Goal: Obtain resource: Download file/media

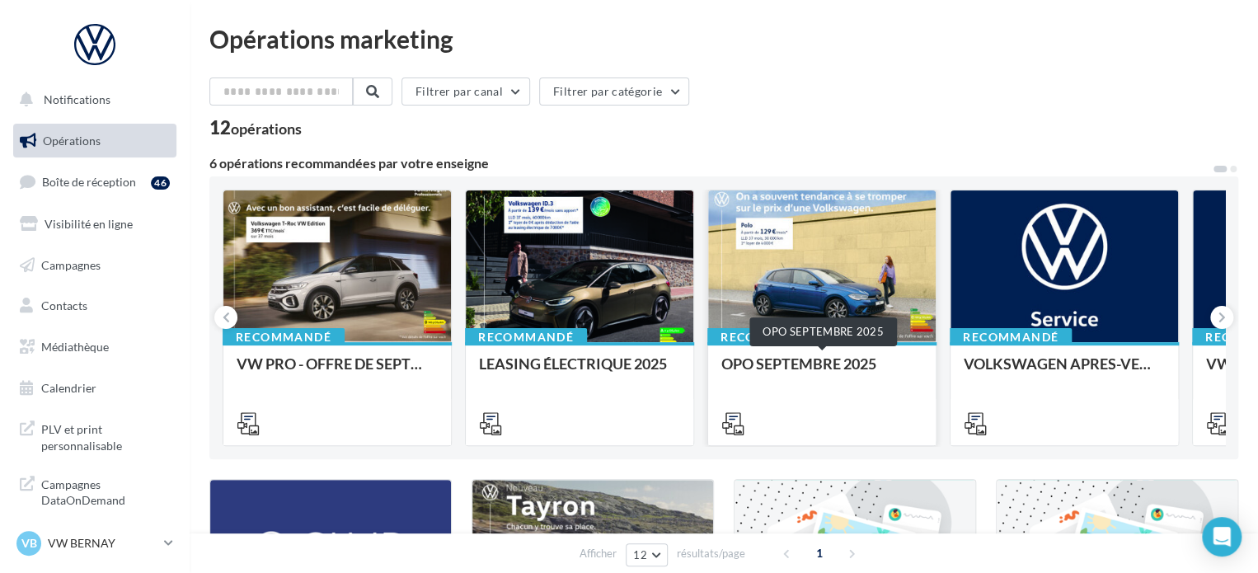
click at [750, 355] on div "OPO SEPTEMBRE 2025" at bounding box center [821, 371] width 201 height 33
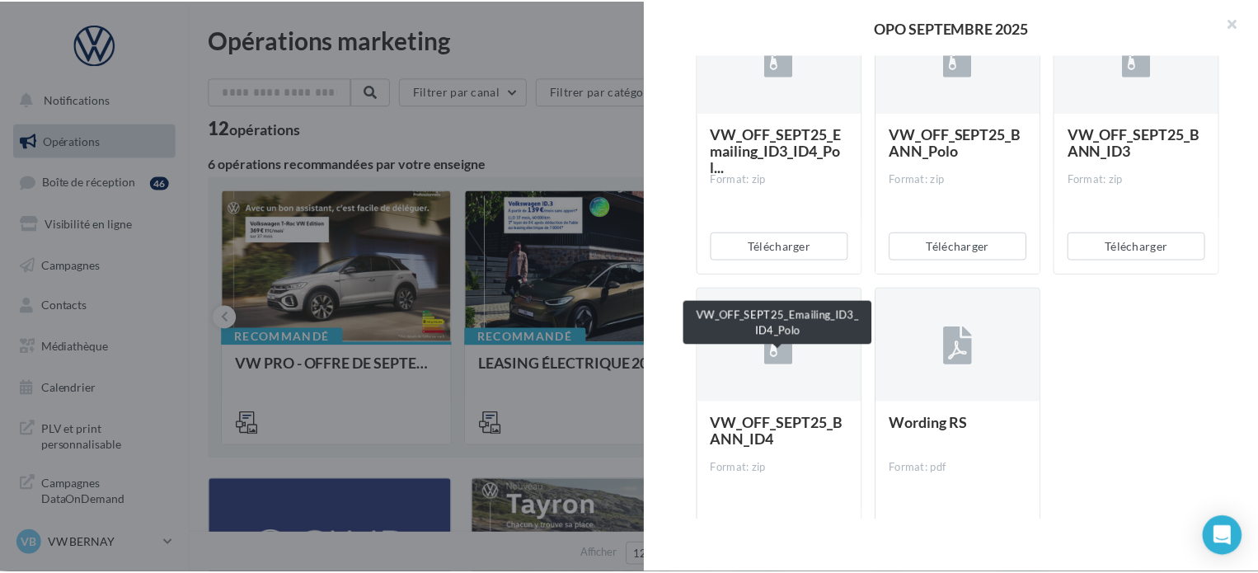
scroll to position [3595, 0]
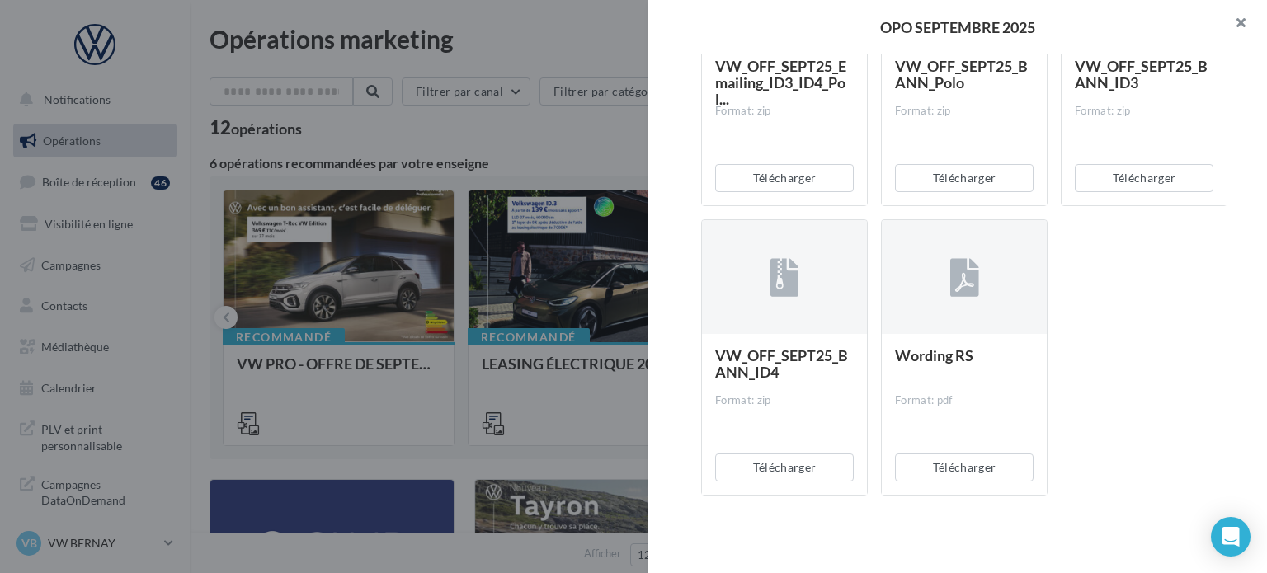
click at [1245, 26] on button "button" at bounding box center [1234, 24] width 66 height 49
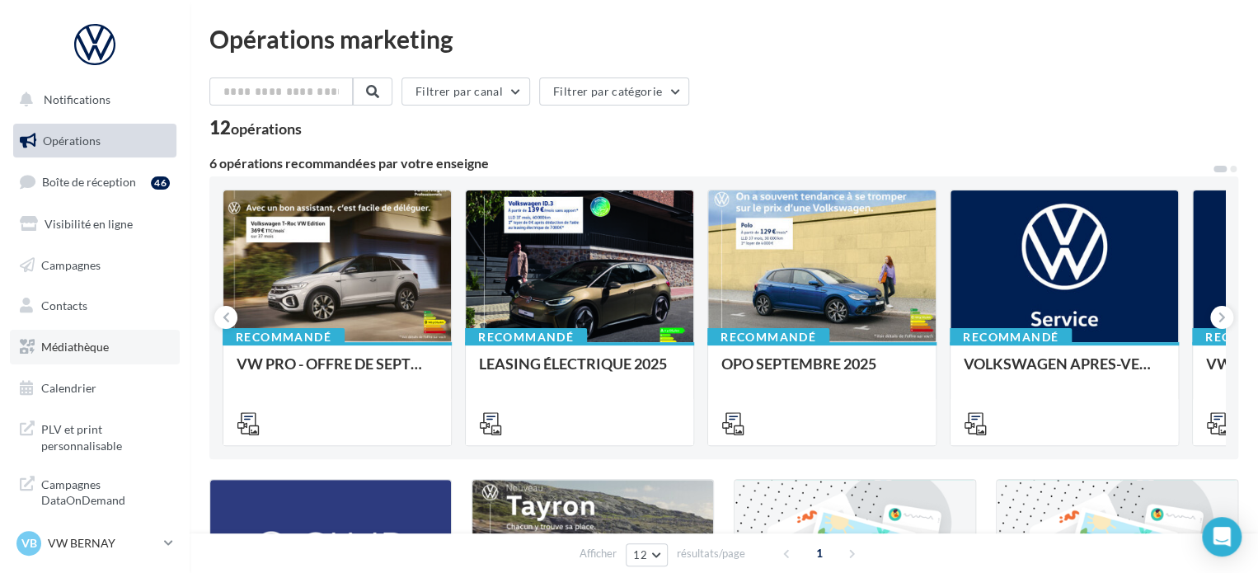
click at [63, 358] on link "Médiathèque" at bounding box center [95, 347] width 170 height 35
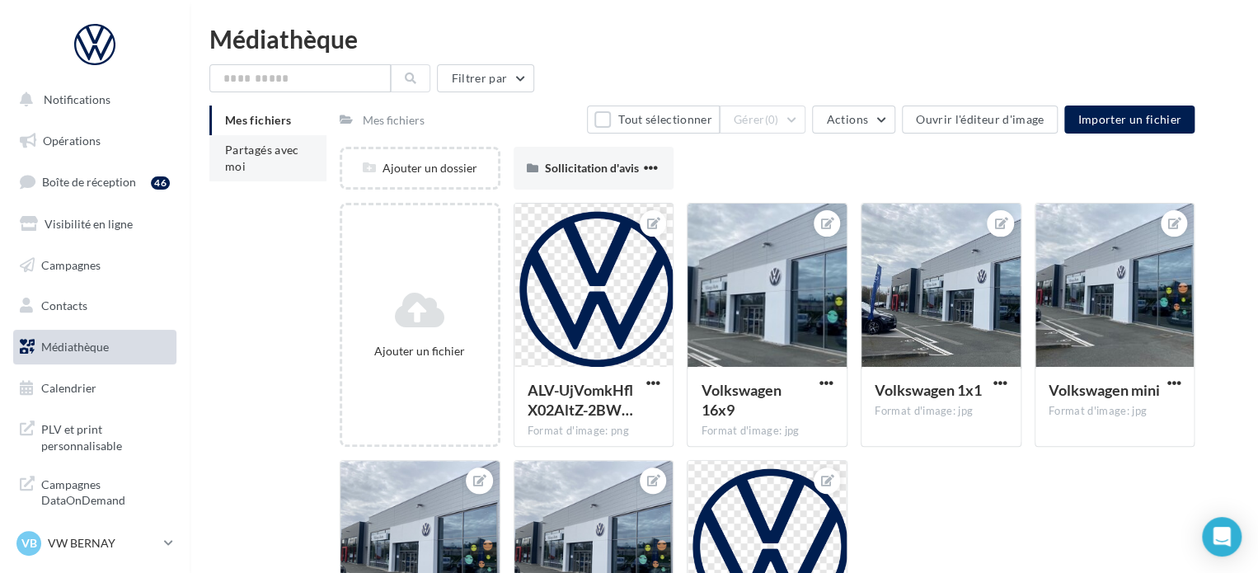
click at [244, 158] on li "Partagés avec moi" at bounding box center [267, 158] width 117 height 46
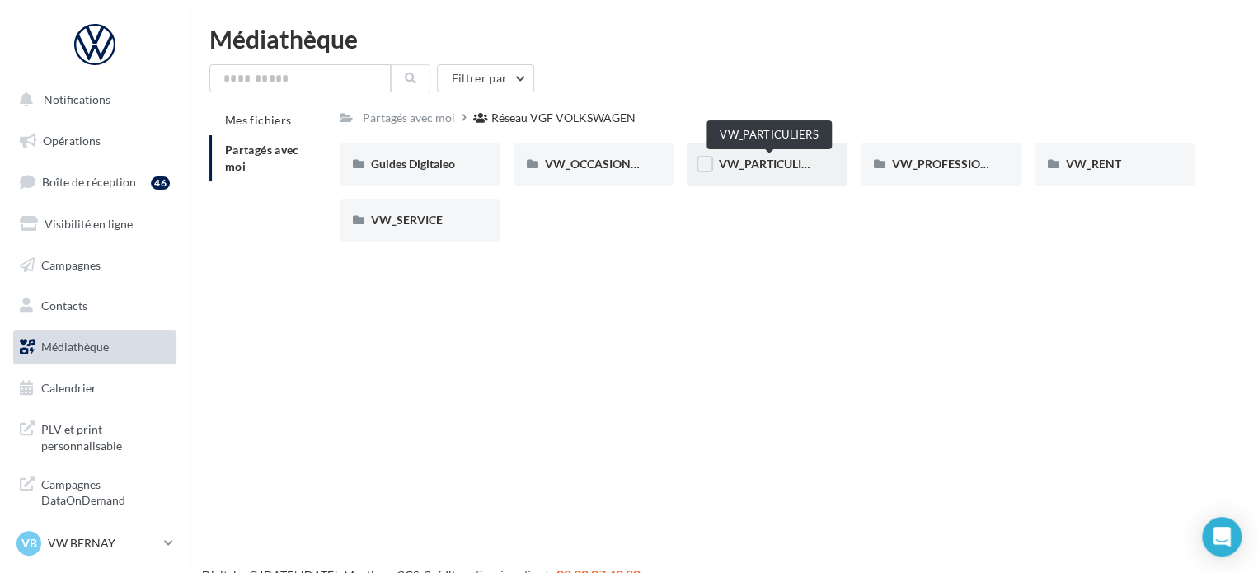
click at [788, 164] on span "VW_PARTICULIERS" at bounding box center [769, 164] width 103 height 14
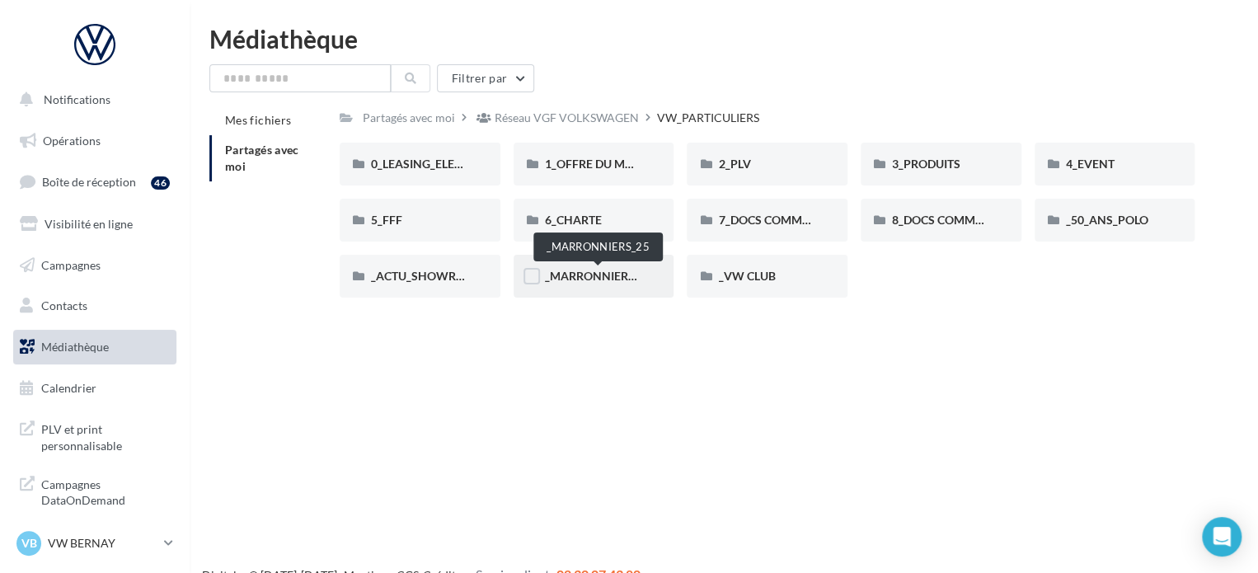
click at [600, 280] on span "_MARRONNIERS_25" at bounding box center [599, 276] width 108 height 14
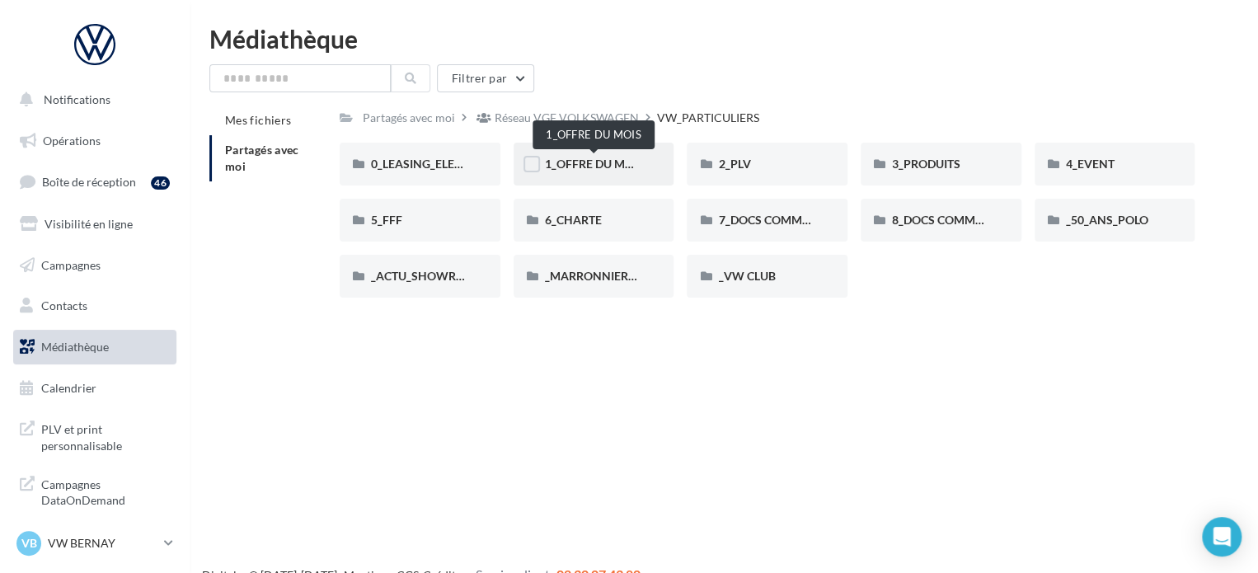
click at [627, 157] on span "1_OFFRE DU MOIS" at bounding box center [594, 164] width 99 height 14
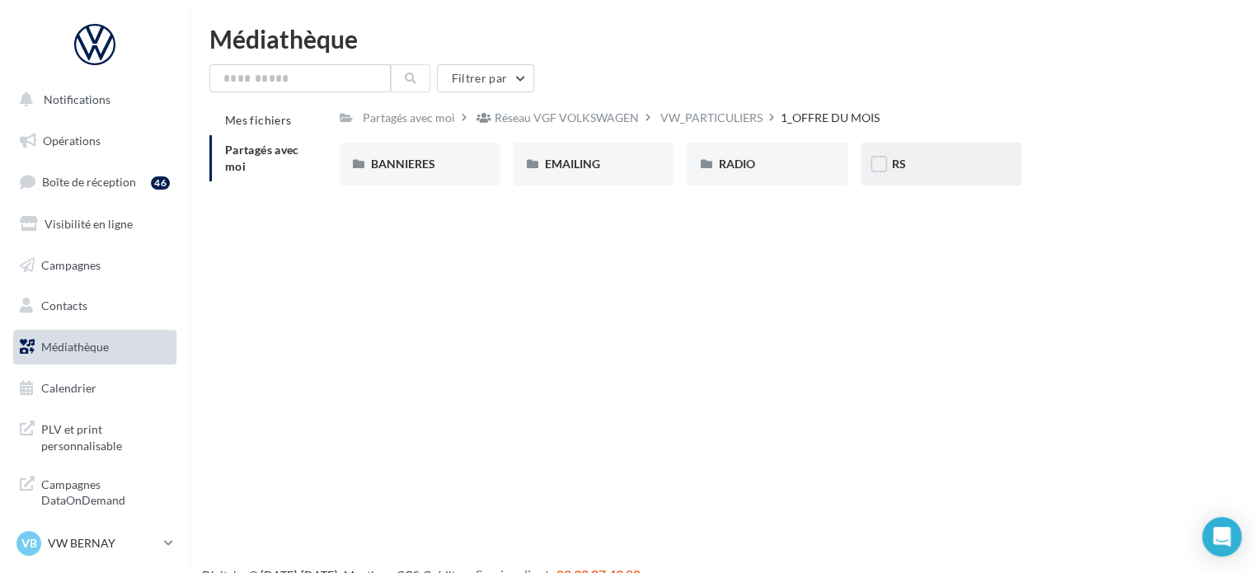
click at [912, 151] on div "RS" at bounding box center [941, 164] width 161 height 43
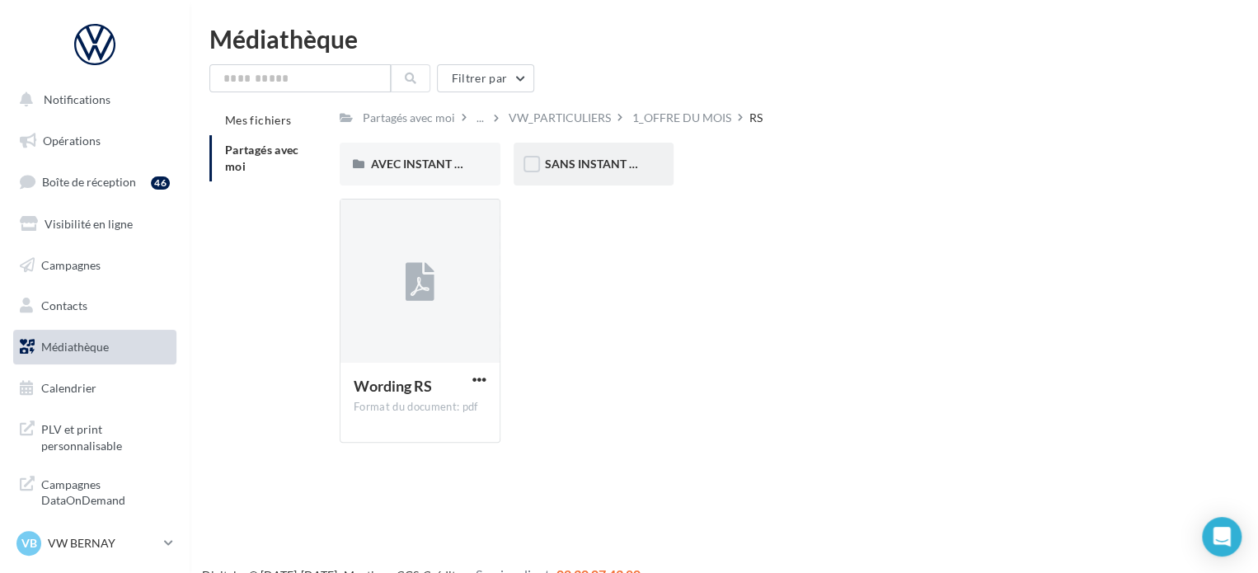
click at [566, 178] on div "SANS INSTANT VW" at bounding box center [594, 164] width 161 height 43
click at [390, 158] on span "AVEC INSTANT VW" at bounding box center [423, 164] width 104 height 14
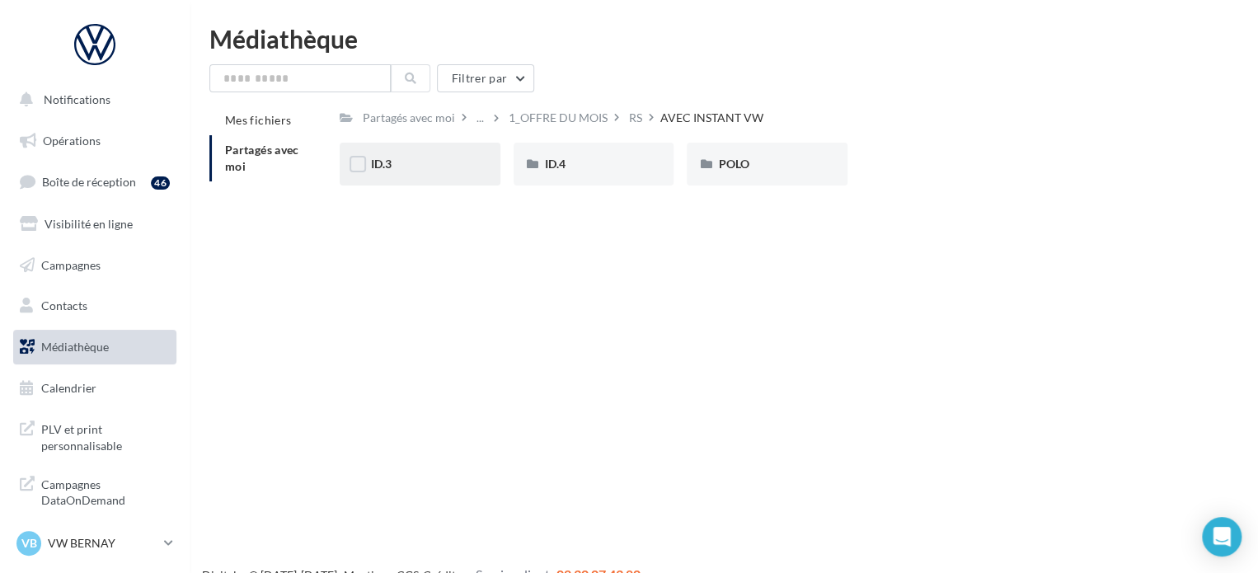
click at [419, 174] on div "ID.3" at bounding box center [420, 164] width 161 height 43
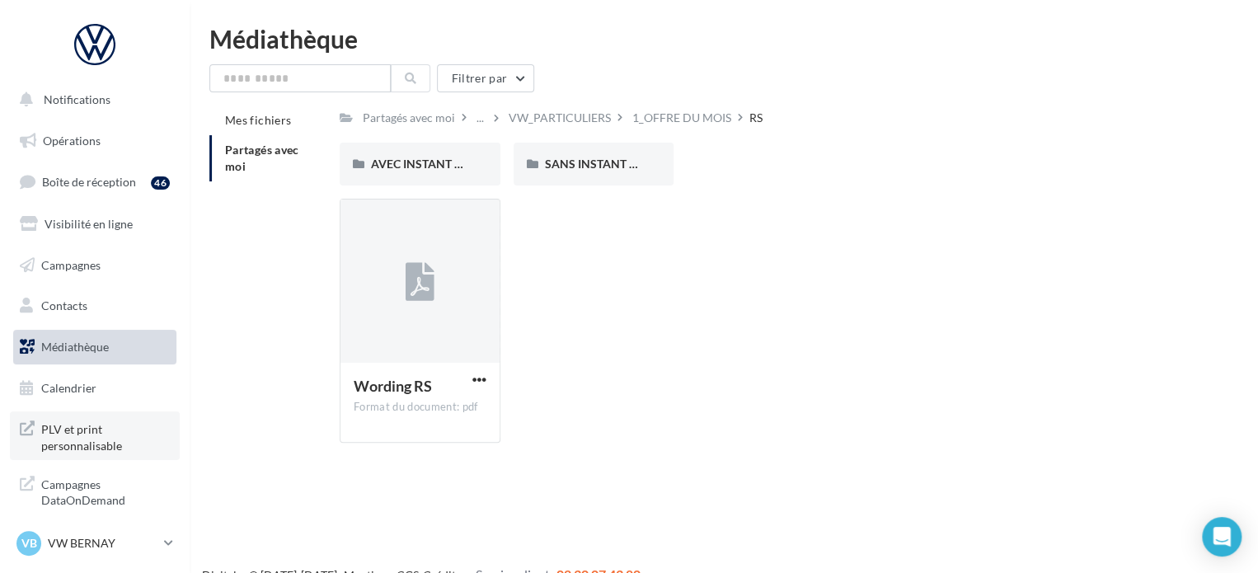
click at [82, 444] on span "PLV et print personnalisable" at bounding box center [105, 435] width 129 height 35
click at [342, 83] on input "text" at bounding box center [299, 78] width 181 height 28
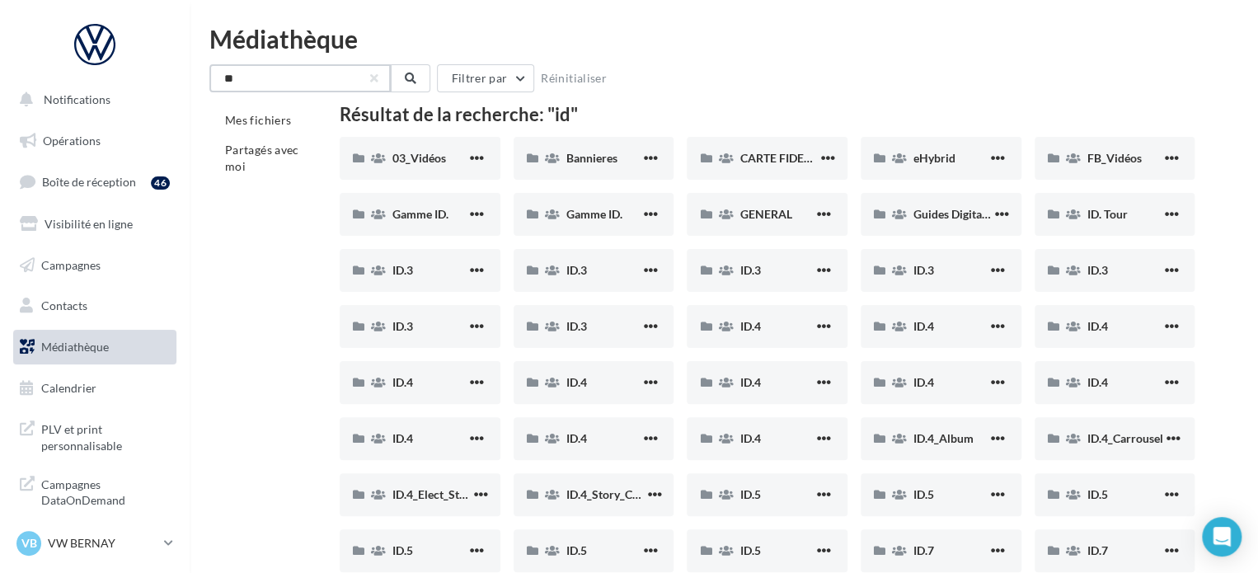
drag, startPoint x: 266, startPoint y: 75, endPoint x: 193, endPoint y: 84, distance: 73.1
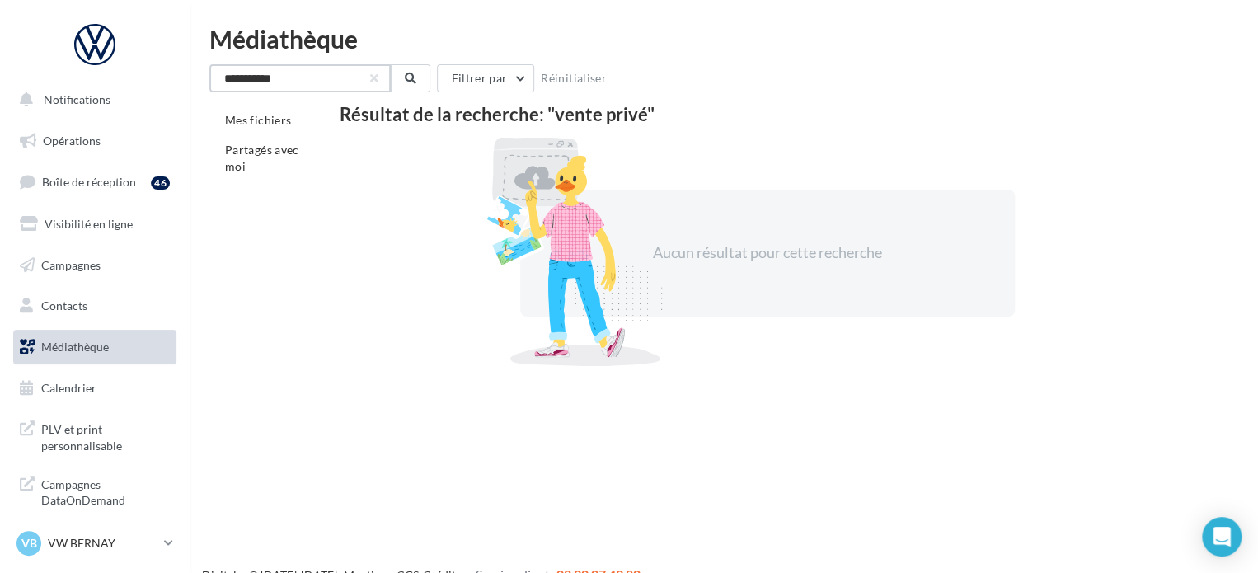
drag, startPoint x: 288, startPoint y: 82, endPoint x: 231, endPoint y: 70, distance: 58.2
click at [231, 70] on input "**********" at bounding box center [299, 78] width 181 height 28
type input "*"
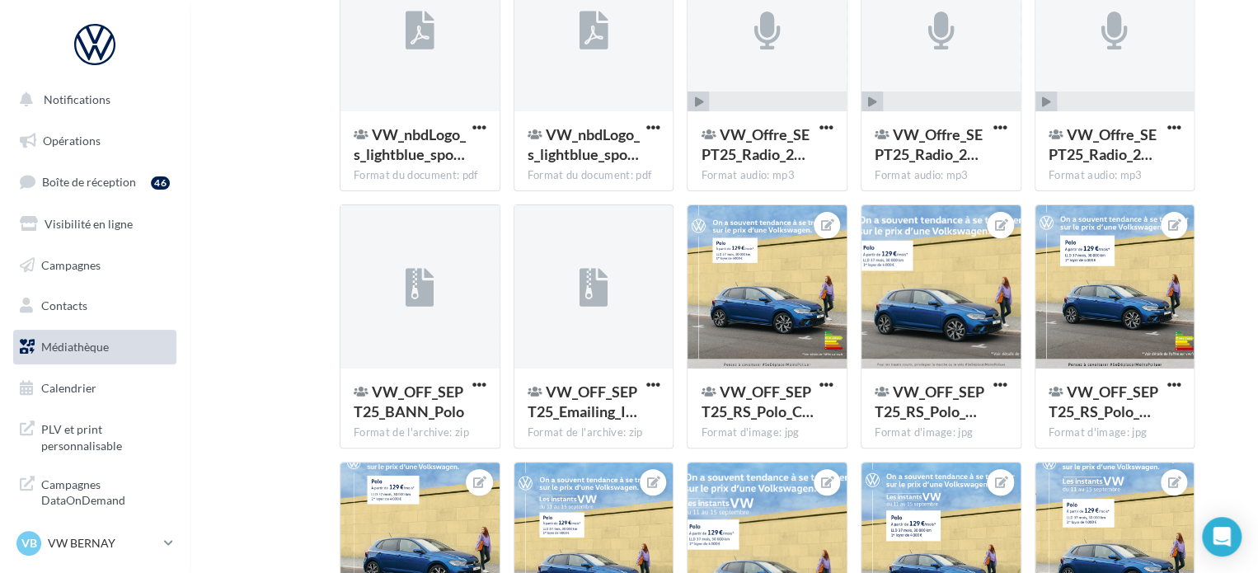
scroll to position [12563, 0]
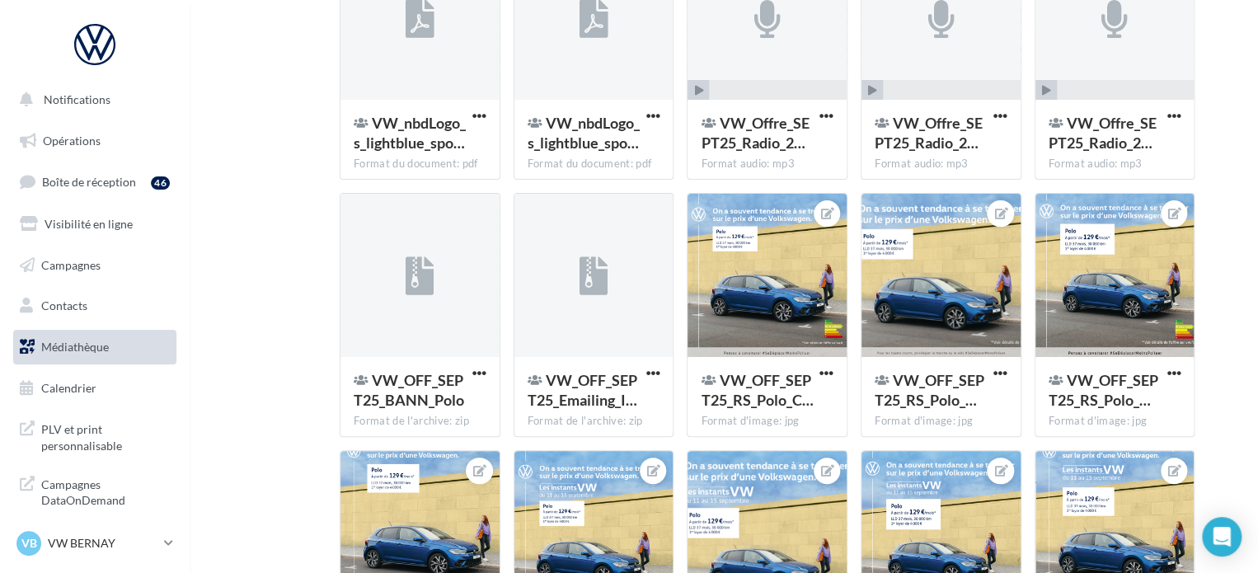
type input "**"
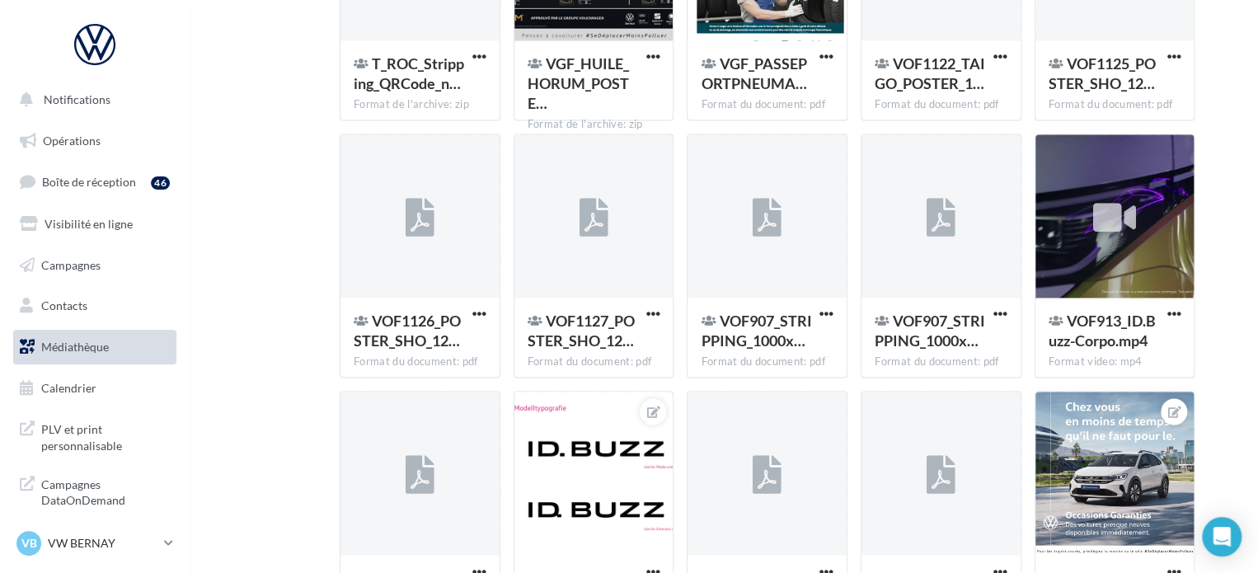
scroll to position [6900, 0]
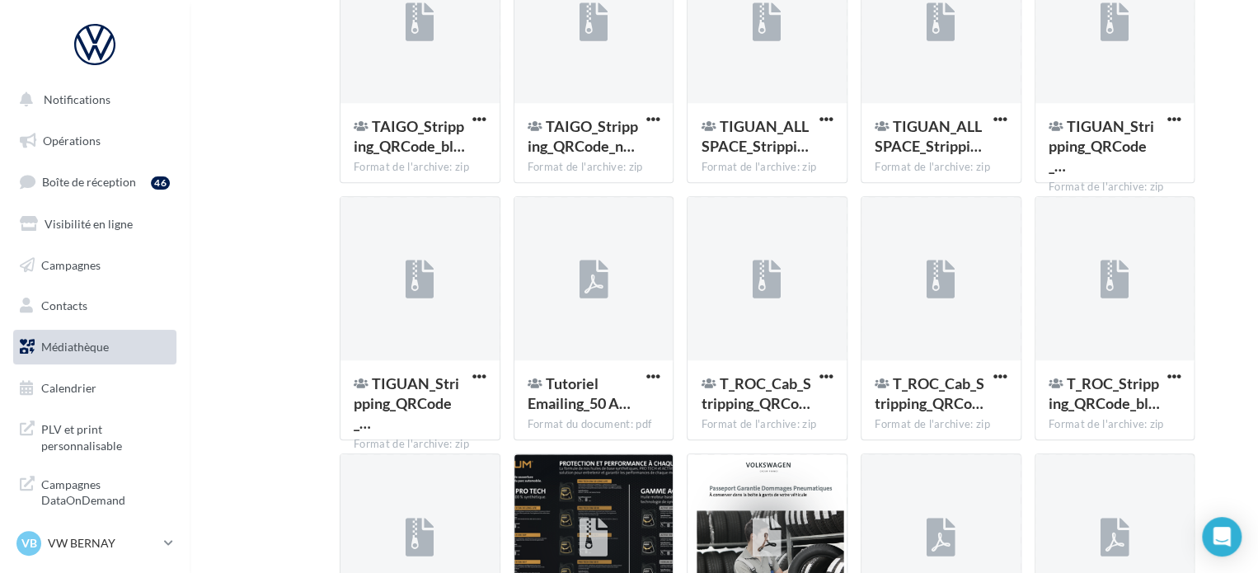
click at [117, 341] on link "Médiathèque" at bounding box center [95, 347] width 170 height 35
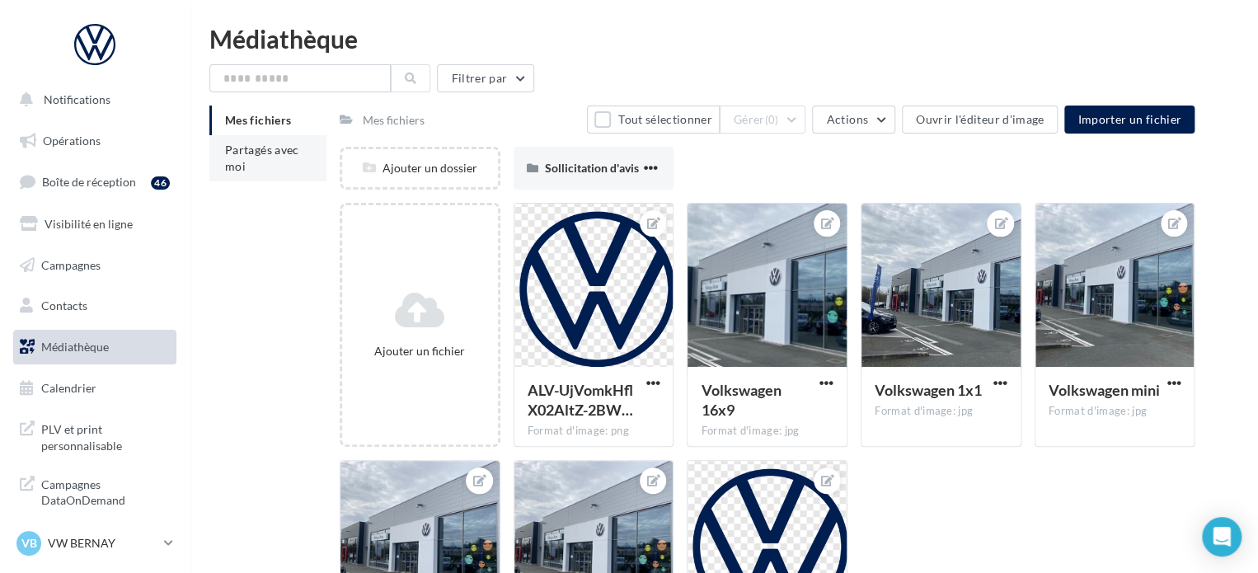
click at [242, 167] on span "Partagés avec moi" at bounding box center [262, 158] width 74 height 31
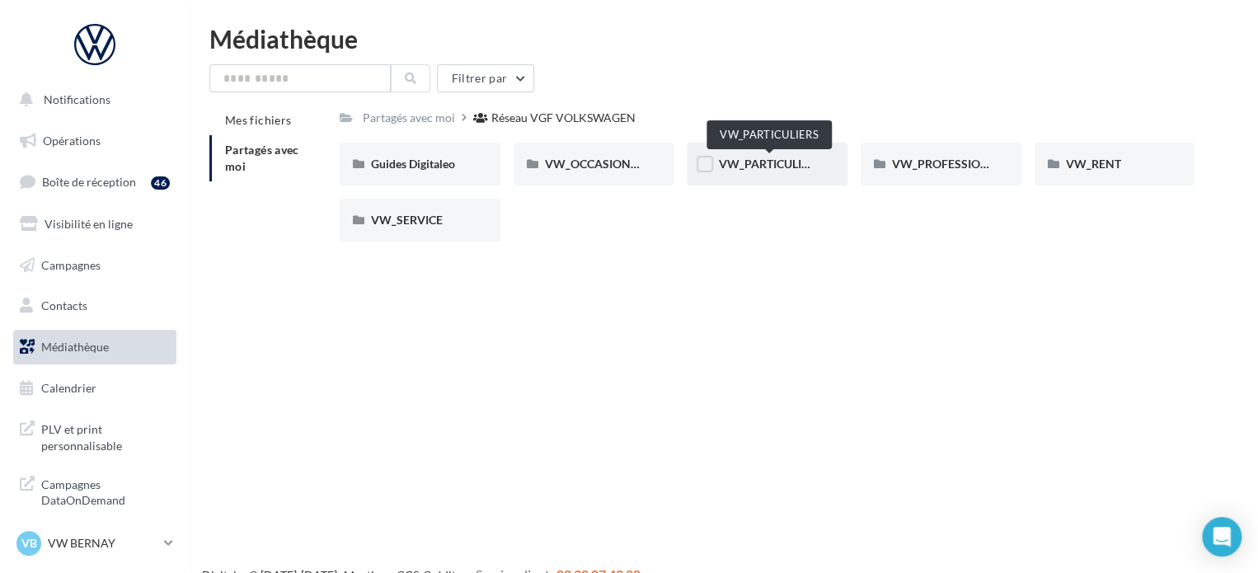
click at [803, 162] on span "VW_PARTICULIERS" at bounding box center [769, 164] width 103 height 14
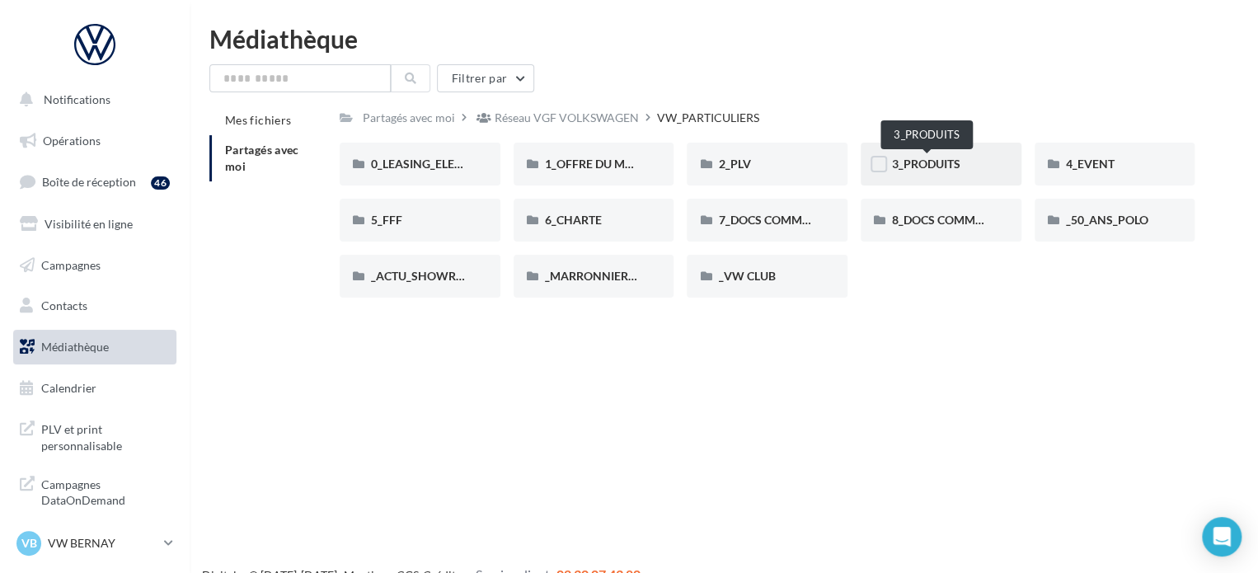
click at [914, 171] on span "3_PRODUITS" at bounding box center [926, 164] width 68 height 14
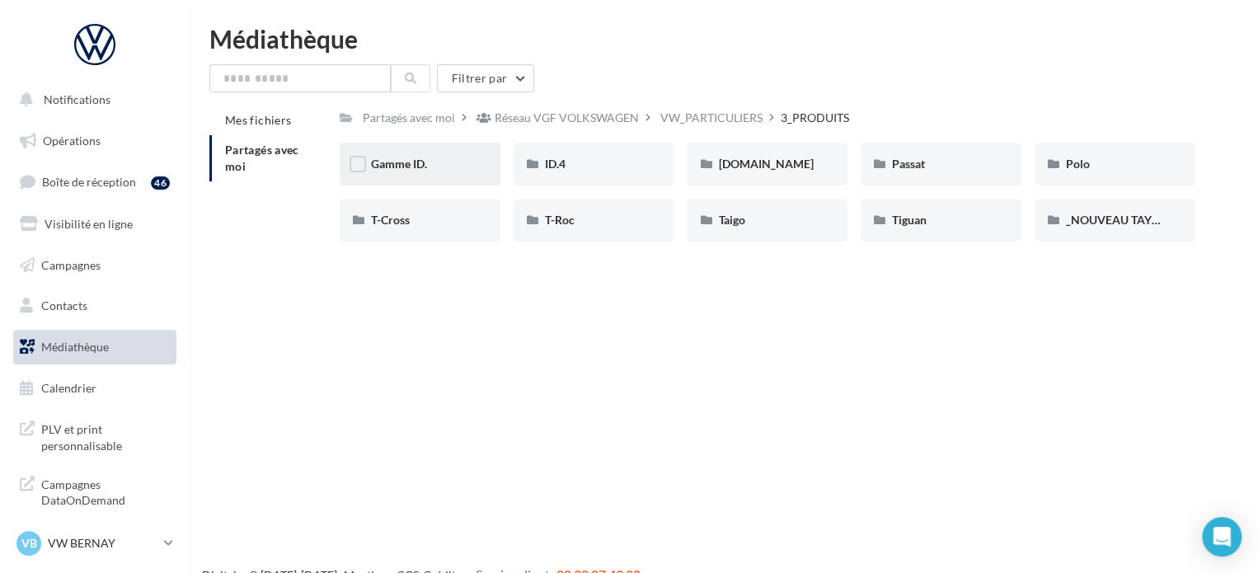
click at [444, 172] on div "Gamme ID." at bounding box center [420, 164] width 98 height 16
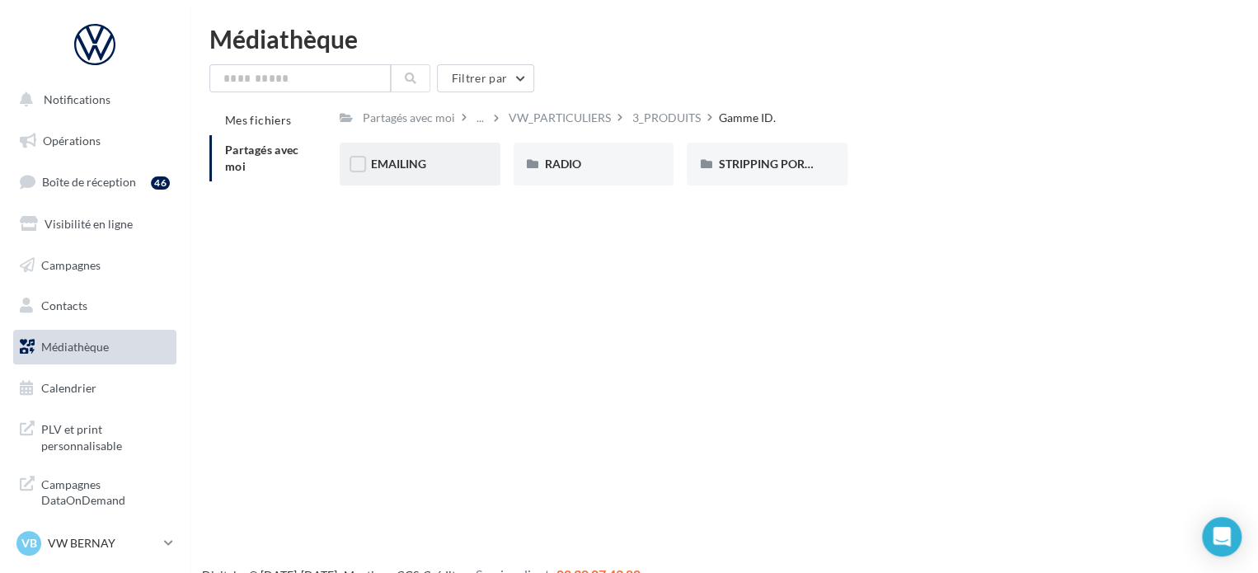
click at [427, 162] on div "EMAILING" at bounding box center [420, 164] width 98 height 16
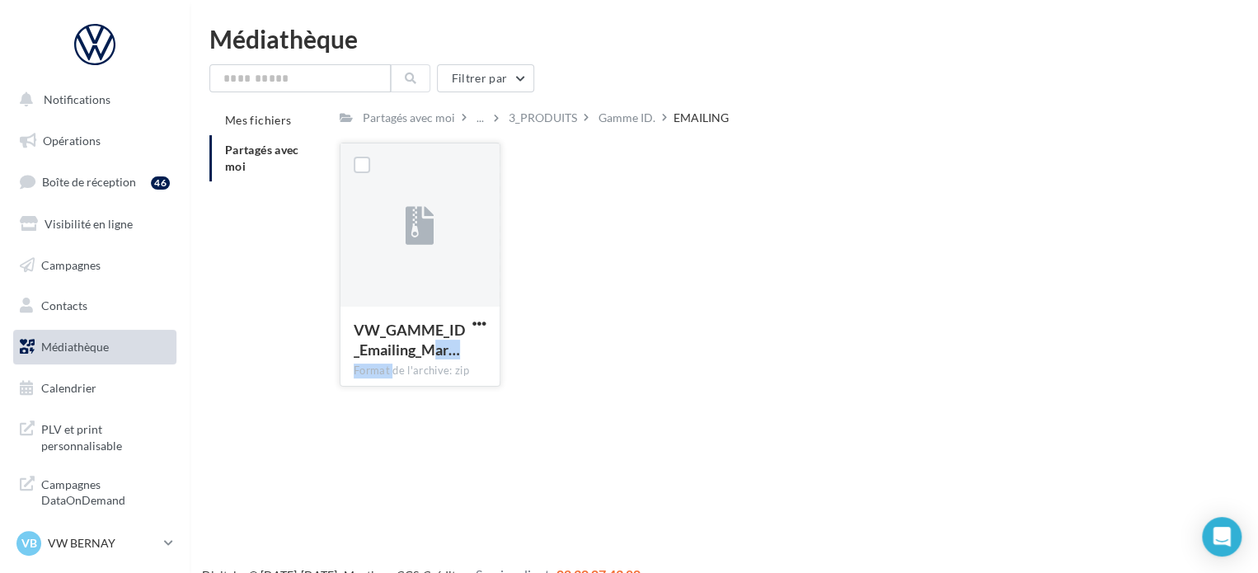
drag, startPoint x: 468, startPoint y: 330, endPoint x: 478, endPoint y: 339, distance: 14.0
click at [447, 345] on div "VW_GAMME_ID_Emailing_Mar…" at bounding box center [420, 342] width 133 height 44
click at [584, 321] on div "VW_GAMME_ID_Emailing_Mar… Format de l'archive: zip VW_GAMME_ID_Emailing_Mars25" at bounding box center [774, 271] width 868 height 257
click at [463, 321] on span "VW_GAMME_ID_Emailing_Mar…" at bounding box center [409, 340] width 111 height 38
click at [472, 320] on span "button" at bounding box center [479, 324] width 14 height 14
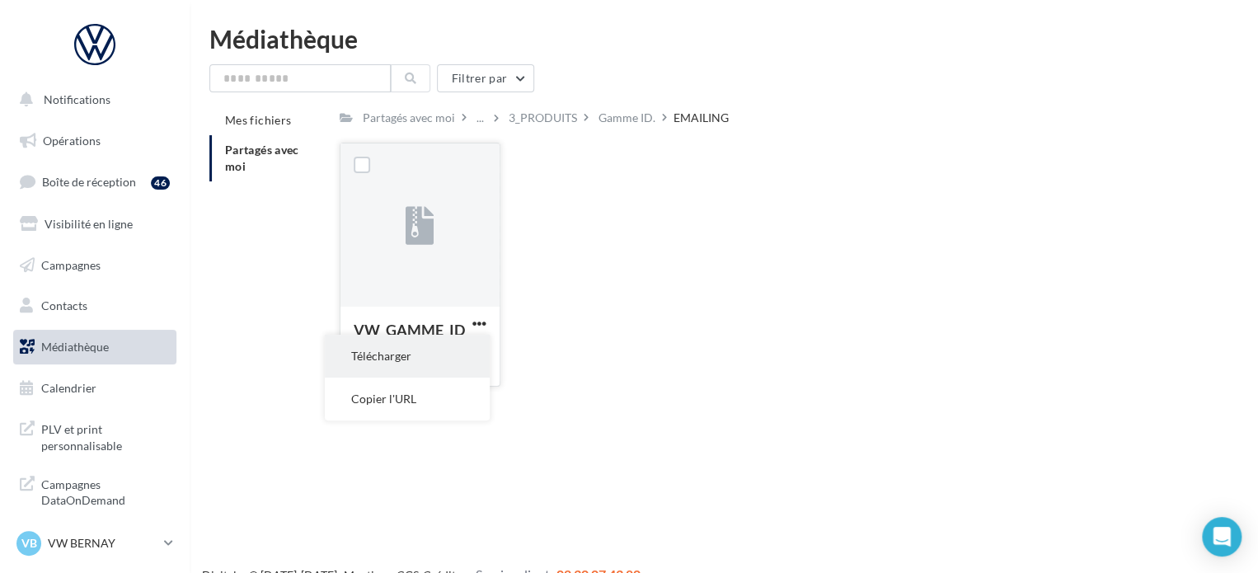
click at [414, 355] on button "Télécharger" at bounding box center [407, 356] width 165 height 43
click at [632, 184] on div "VW_GAMME_ID_Emailing_Mar… Format de l'archive: zip VW_GAMME_ID_Emailing_Mars25" at bounding box center [774, 271] width 868 height 257
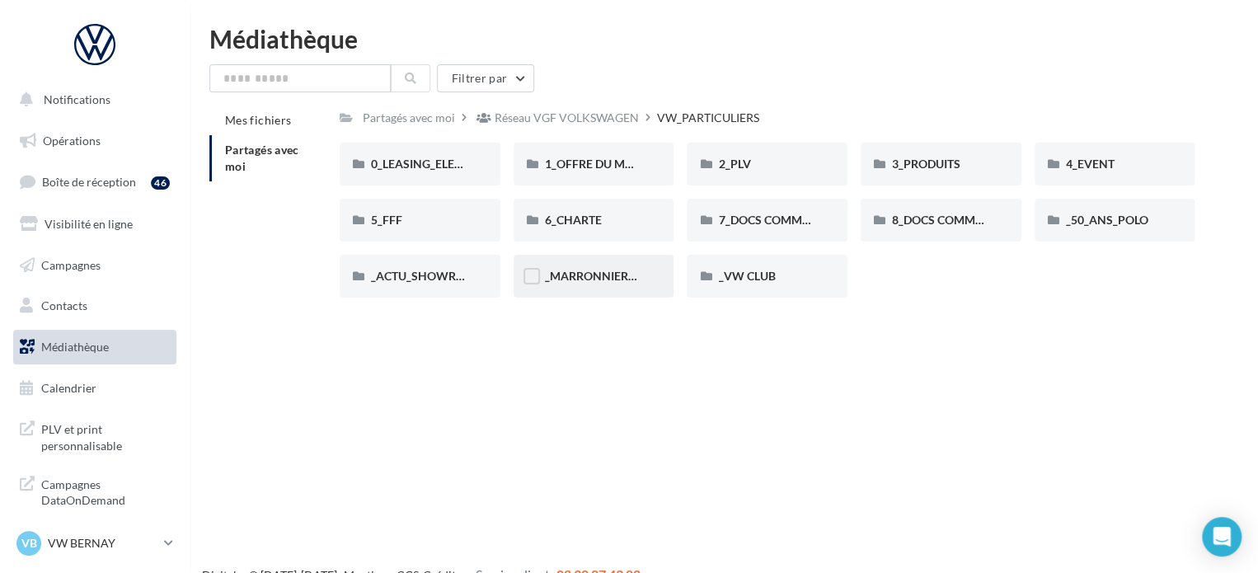
click at [611, 293] on div "_MARRONNIERS_25" at bounding box center [594, 276] width 161 height 43
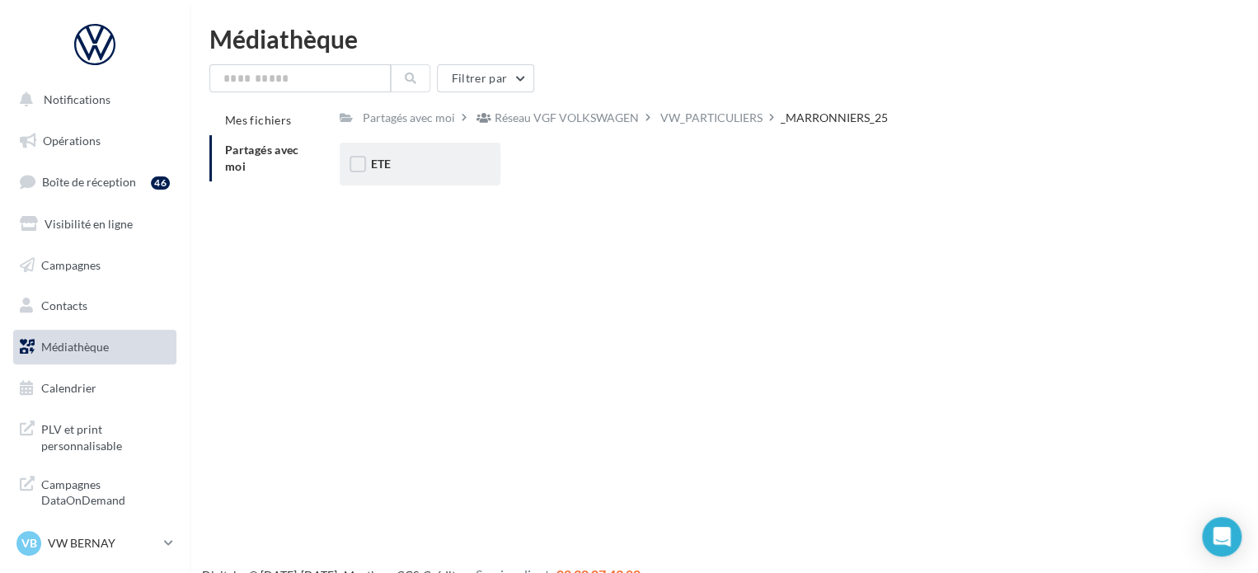
click at [439, 168] on div "ETE" at bounding box center [420, 164] width 98 height 16
click at [132, 179] on span "Boîte de réception" at bounding box center [89, 182] width 94 height 14
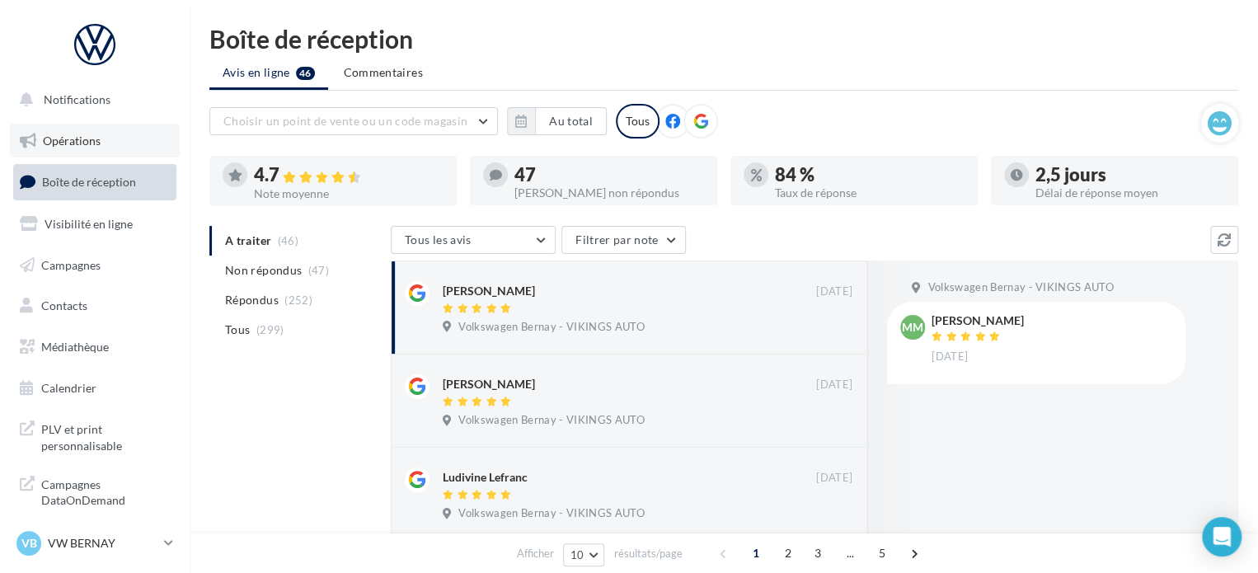
click at [85, 150] on link "Opérations" at bounding box center [95, 141] width 170 height 35
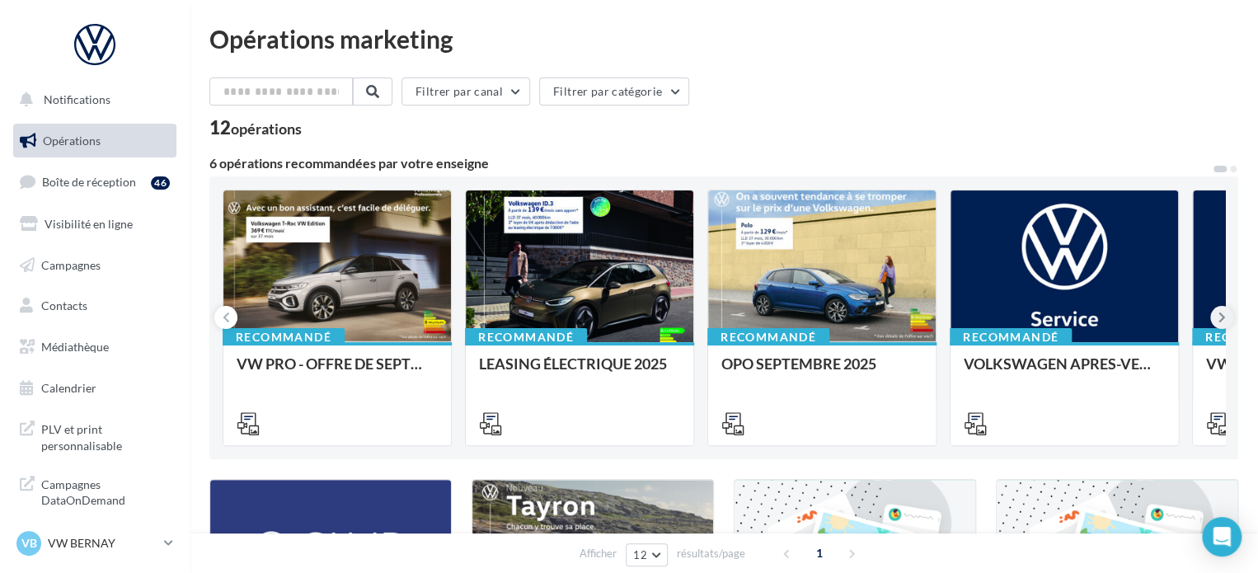
click at [1219, 320] on icon at bounding box center [1222, 317] width 7 height 16
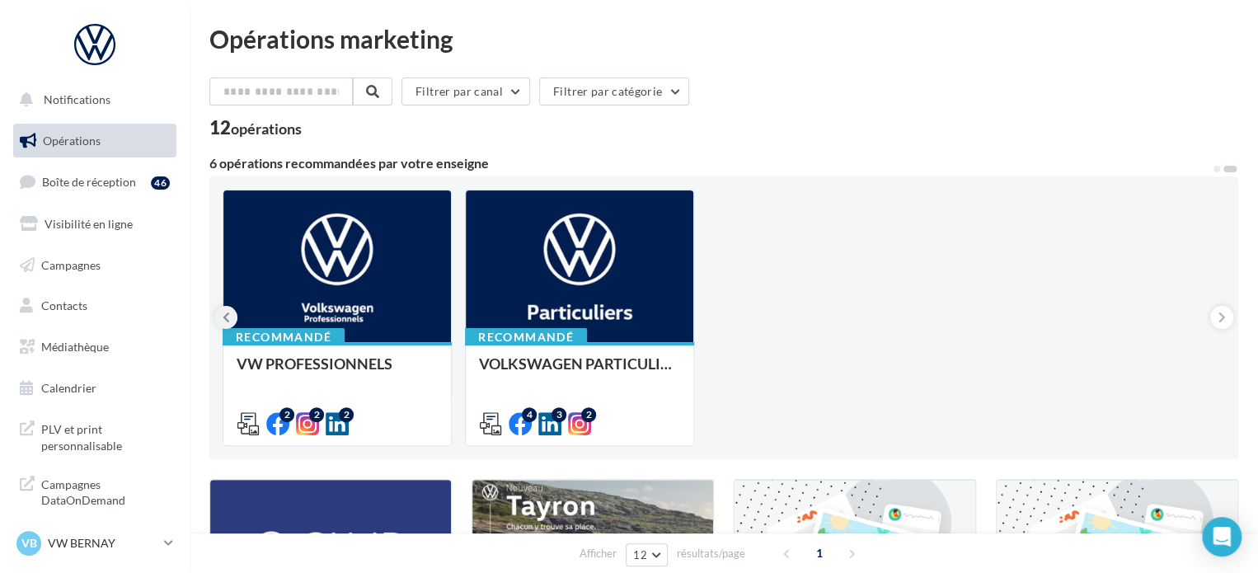
click at [226, 309] on icon at bounding box center [226, 317] width 7 height 16
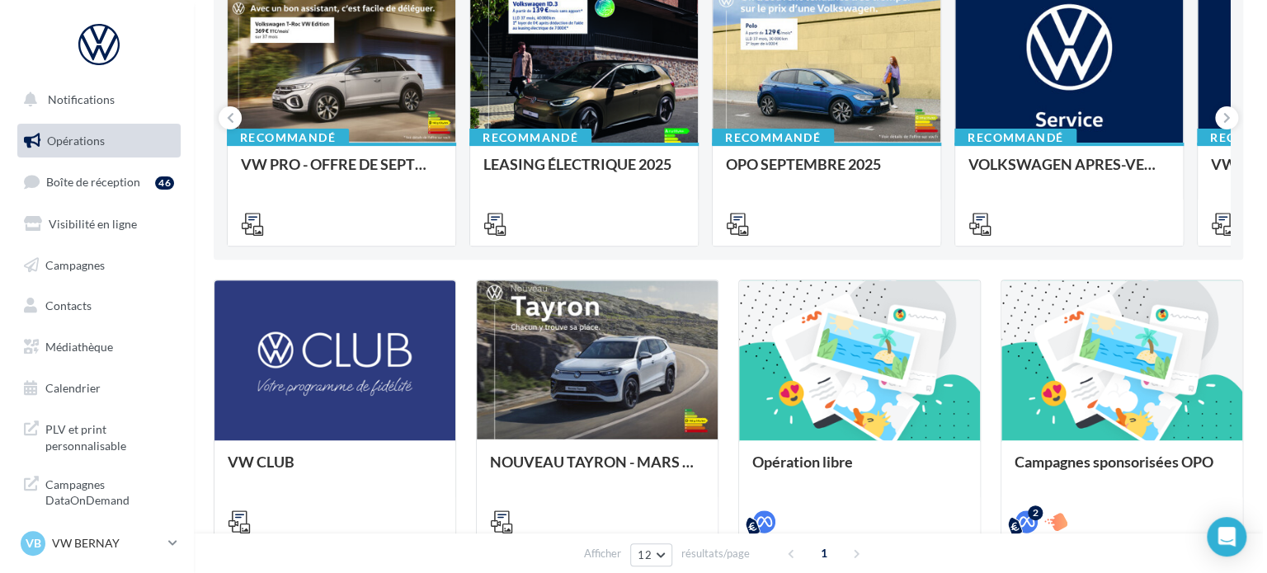
scroll to position [179, 0]
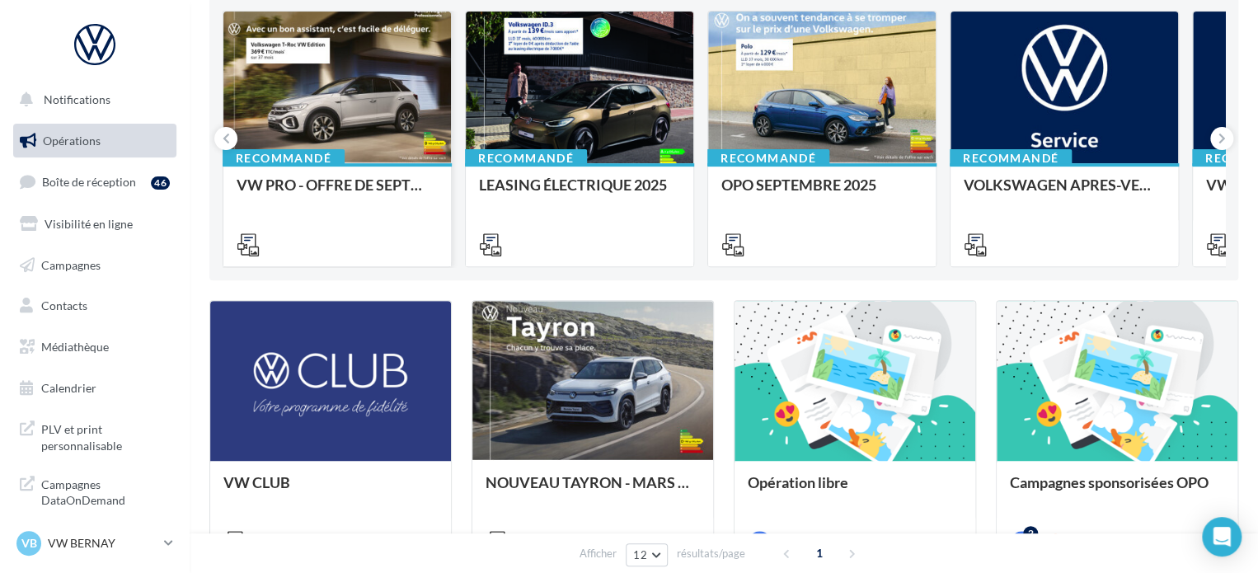
click at [355, 167] on div "Recommandé VW PRO - OFFRE DE SEPTEMBRE 25" at bounding box center [337, 213] width 228 height 101
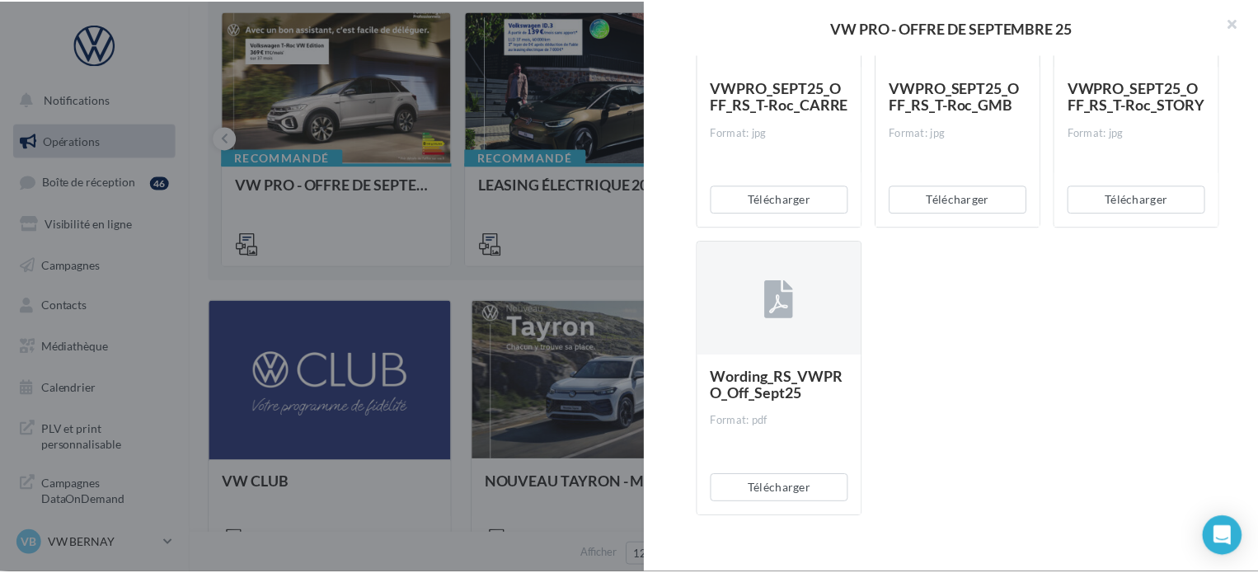
scroll to position [7068, 0]
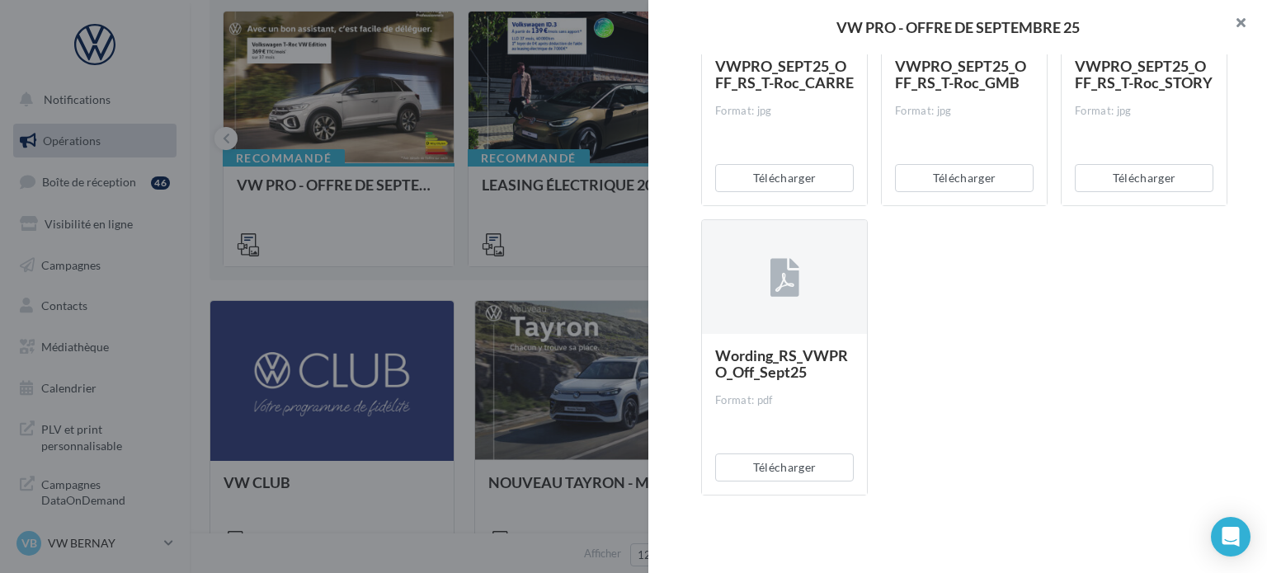
click at [1253, 24] on button "button" at bounding box center [1234, 24] width 66 height 49
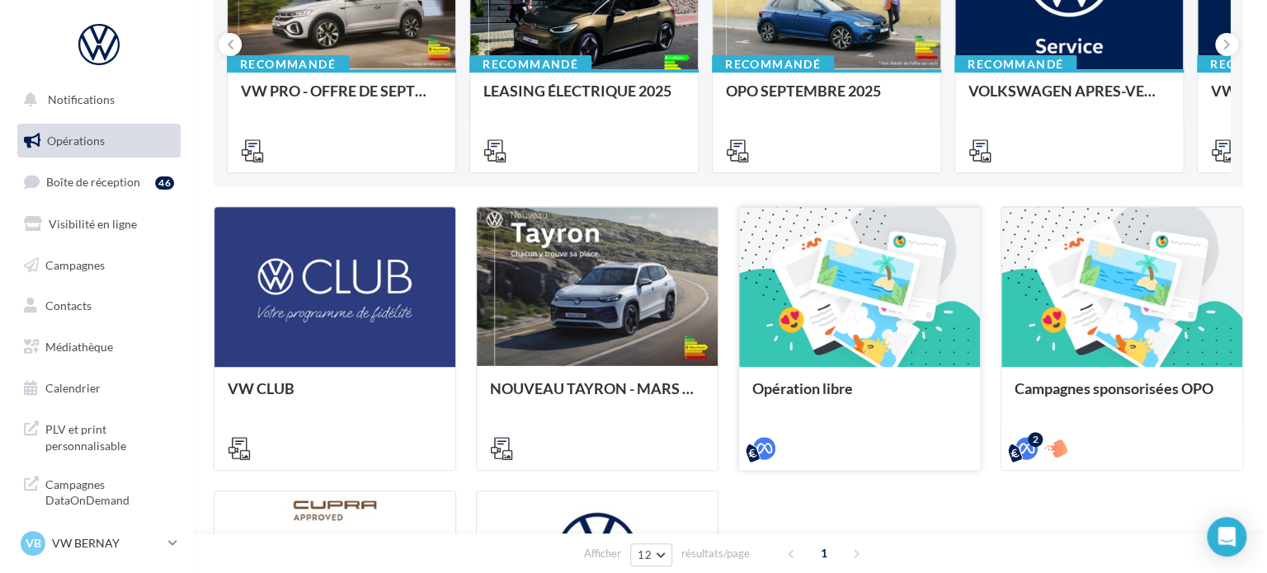
scroll to position [344, 0]
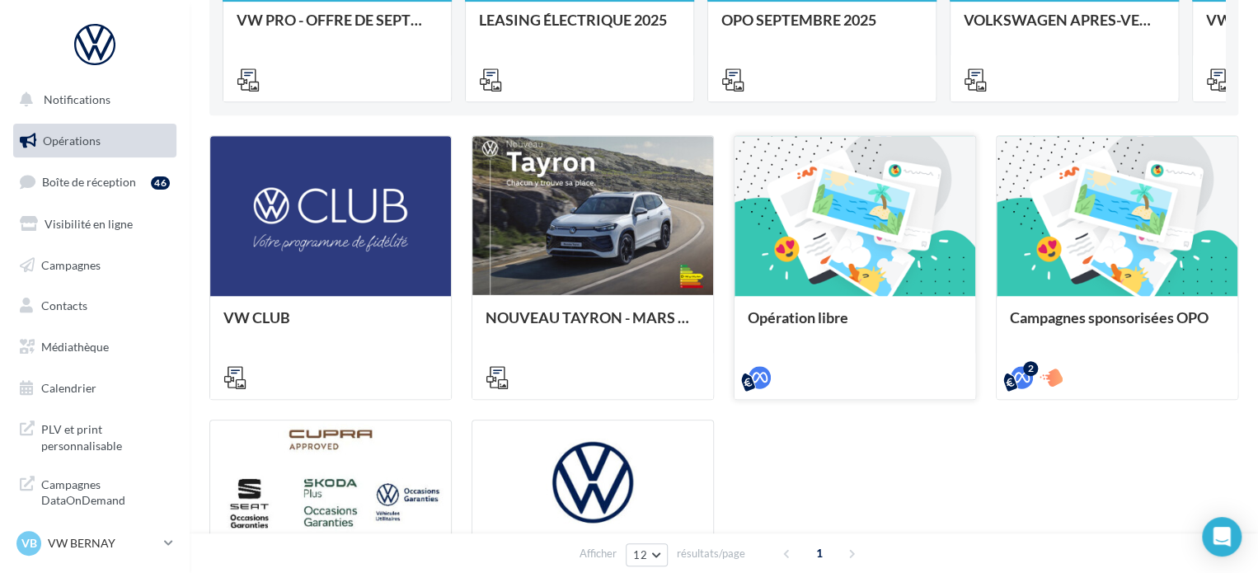
click at [767, 303] on div "Opération libre" at bounding box center [855, 346] width 241 height 101
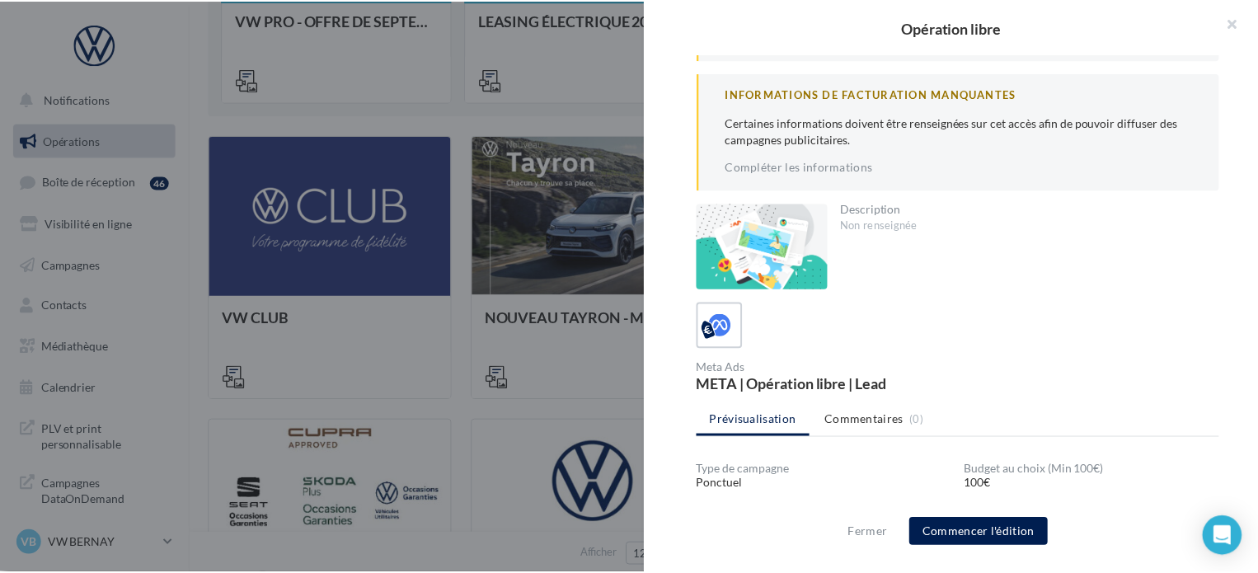
scroll to position [278, 0]
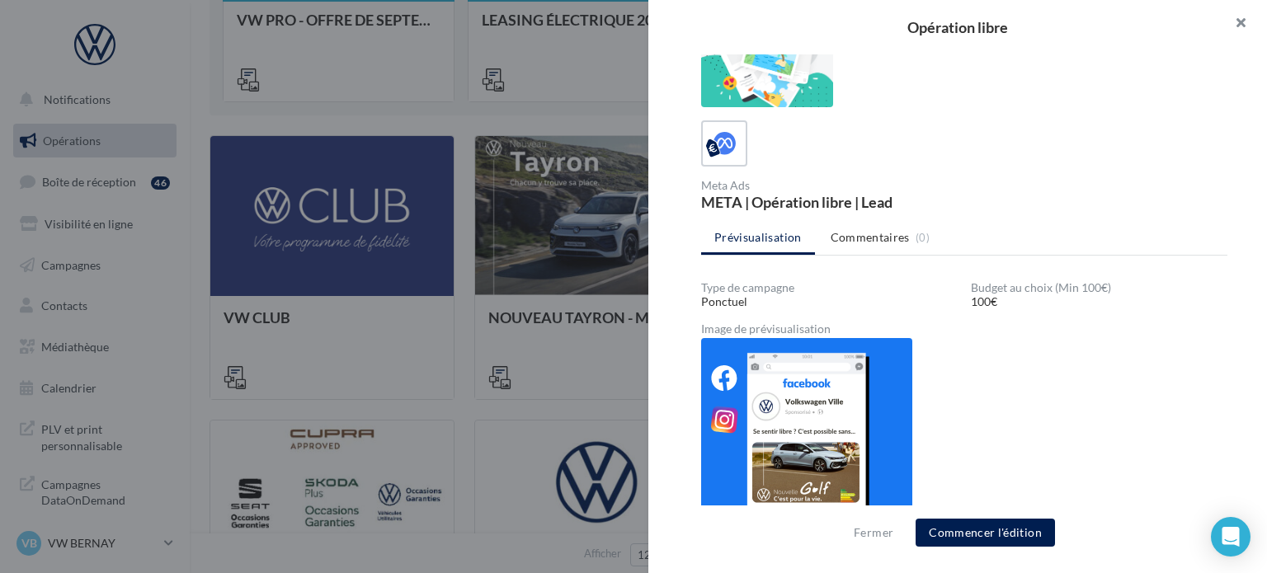
click at [1257, 14] on button "button" at bounding box center [1234, 24] width 66 height 49
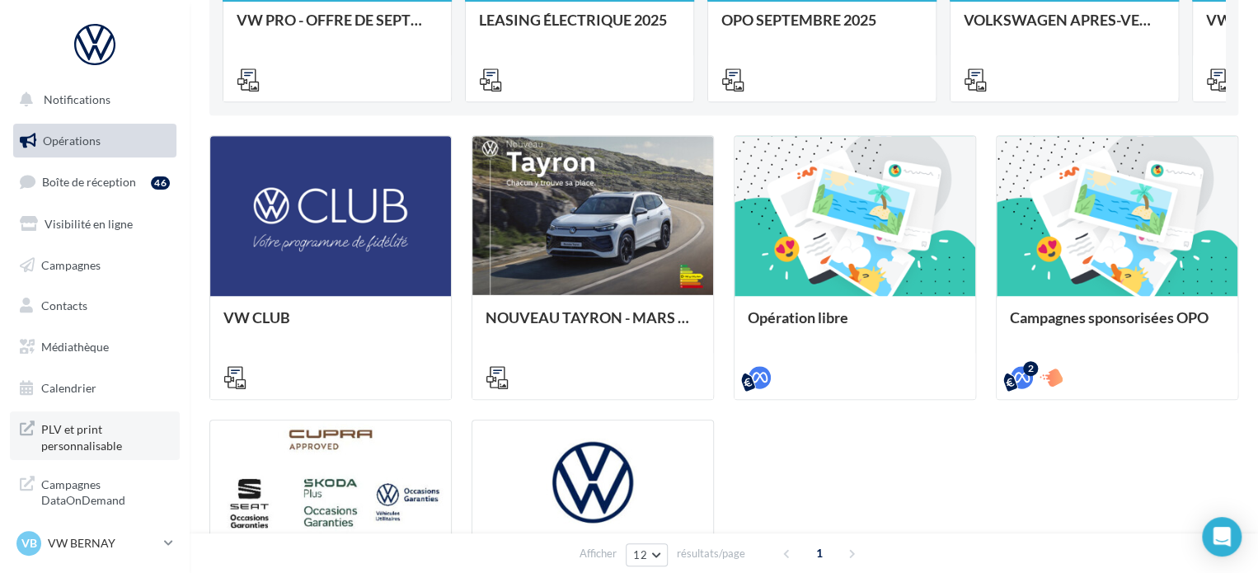
click at [101, 437] on span "PLV et print personnalisable" at bounding box center [105, 435] width 129 height 35
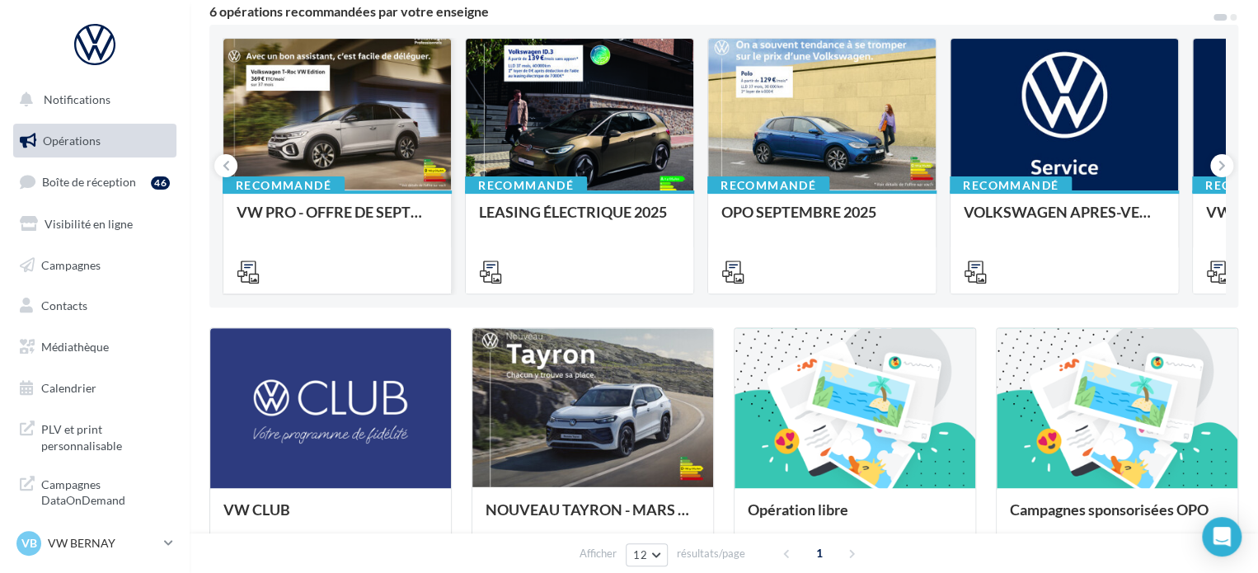
scroll to position [0, 0]
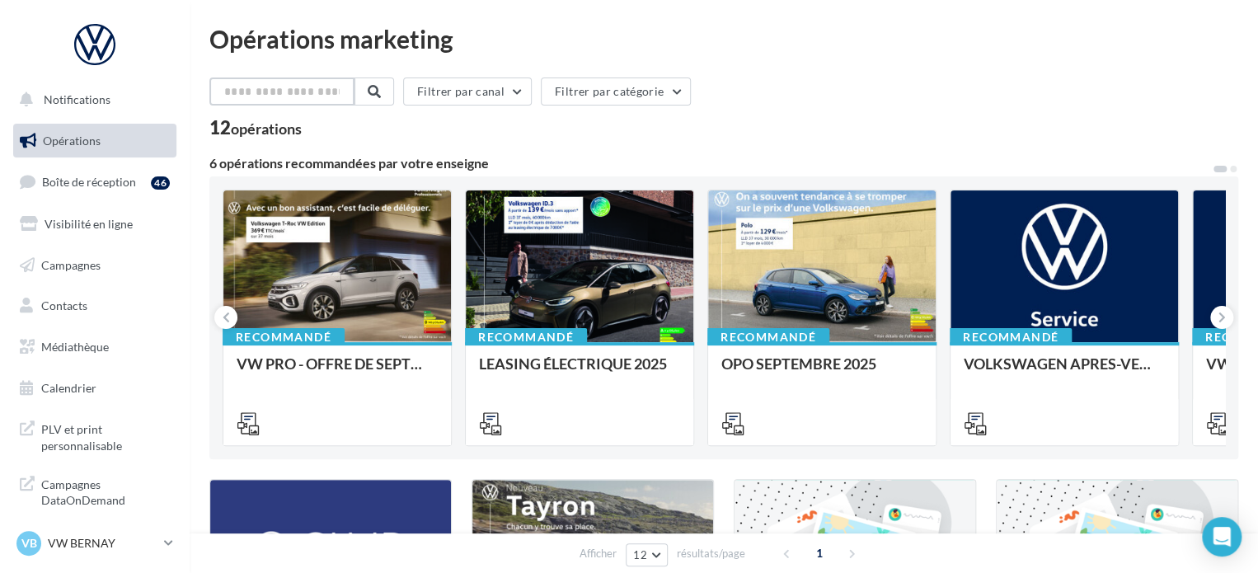
click at [252, 101] on input "text" at bounding box center [281, 92] width 145 height 28
type input "*"
click at [379, 92] on span at bounding box center [372, 91] width 13 height 13
click at [96, 336] on link "Médiathèque" at bounding box center [95, 347] width 170 height 35
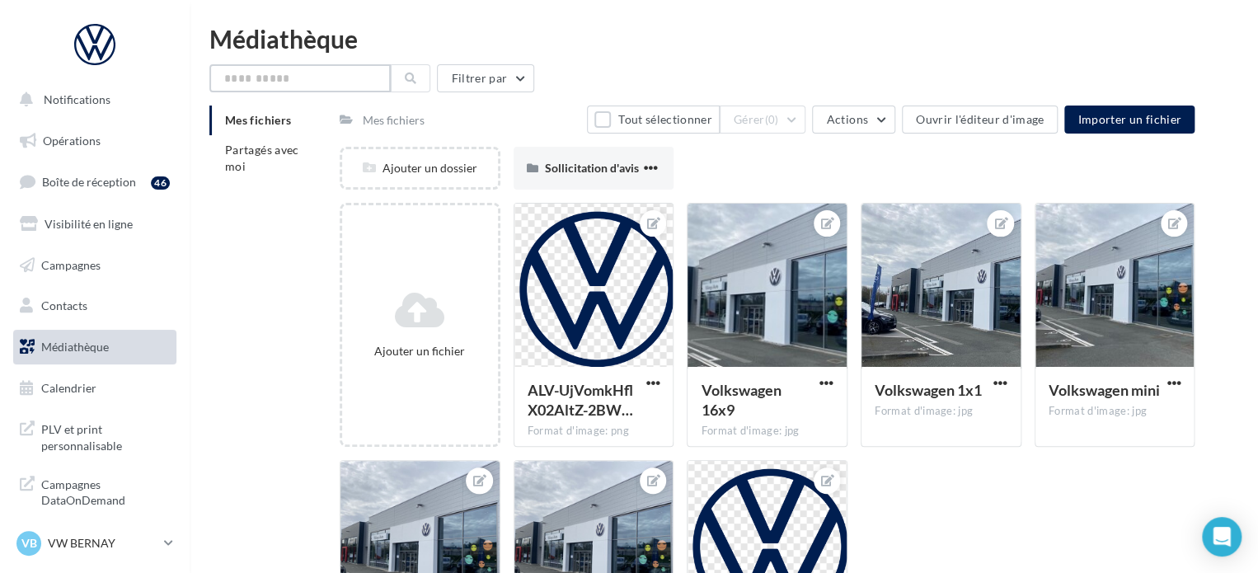
click at [239, 71] on input "text" at bounding box center [299, 78] width 181 height 28
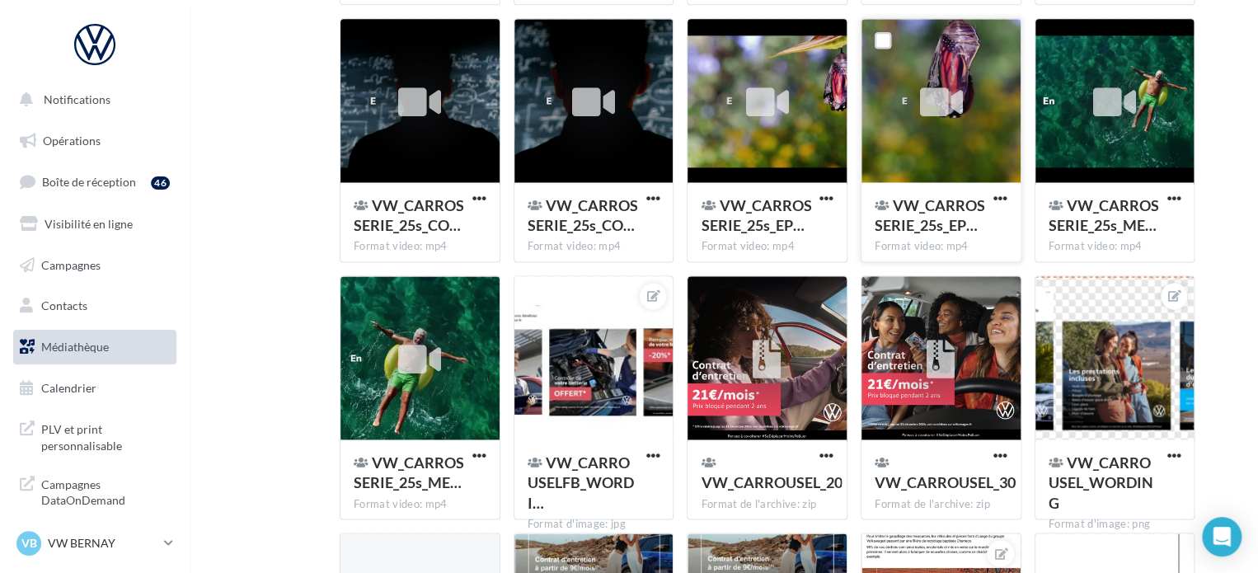
scroll to position [41990, 0]
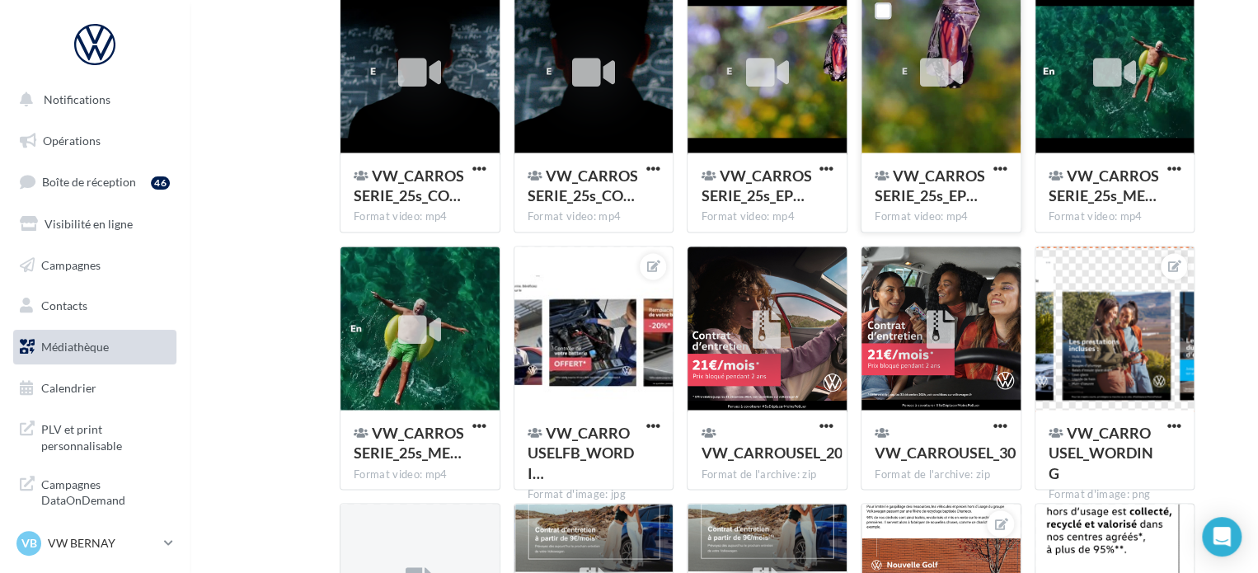
type input "*"
